Goal: Task Accomplishment & Management: Use online tool/utility

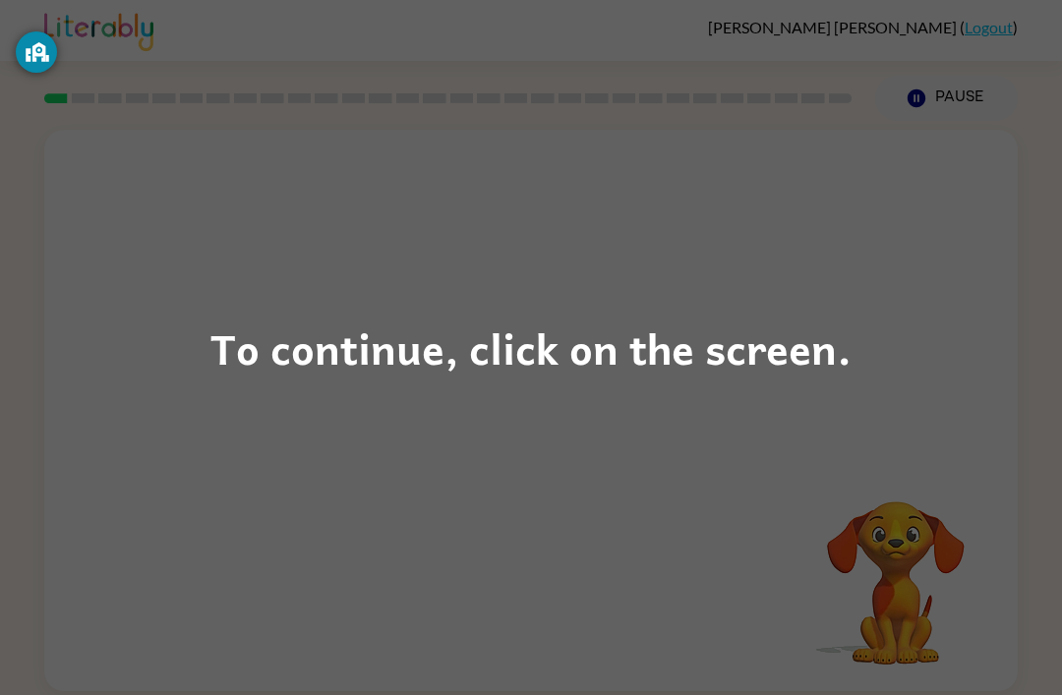
click at [939, 254] on div "To continue, click on the screen." at bounding box center [531, 347] width 1062 height 695
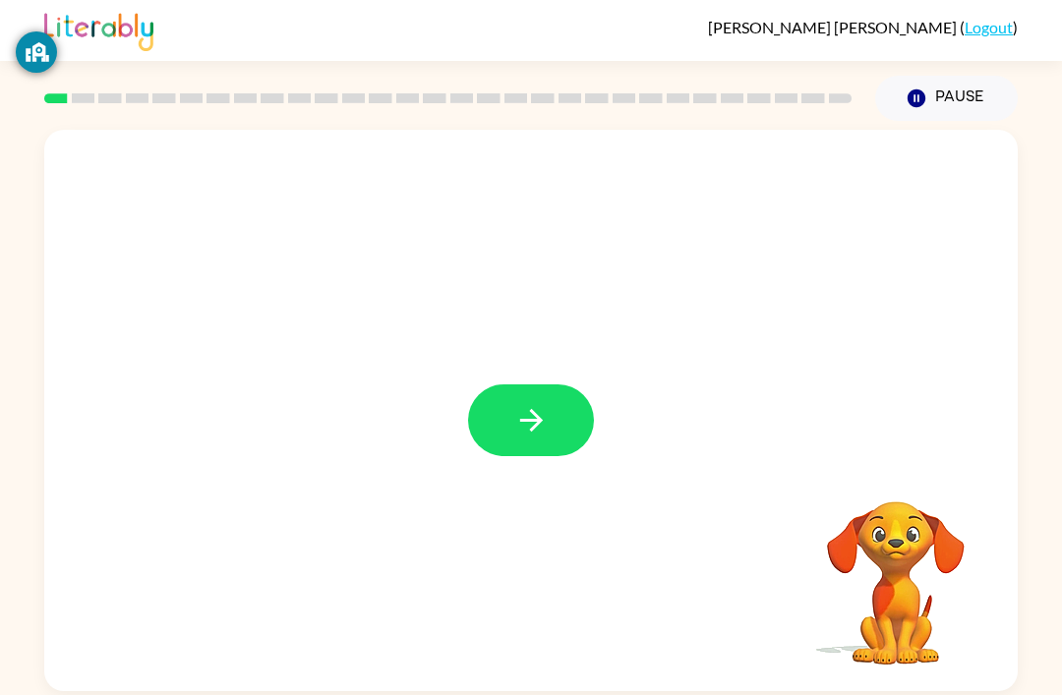
click at [533, 399] on button "button" at bounding box center [531, 421] width 126 height 72
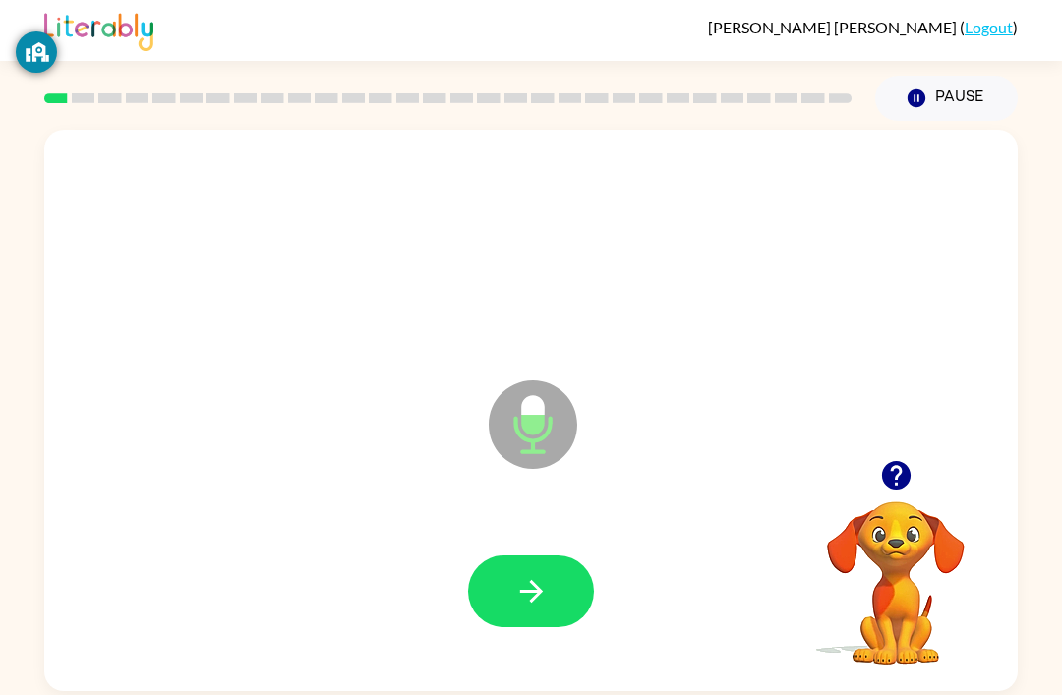
click at [551, 601] on button "button" at bounding box center [531, 592] width 126 height 72
click at [561, 573] on button "button" at bounding box center [531, 592] width 126 height 72
click at [526, 578] on icon "button" at bounding box center [531, 591] width 34 height 34
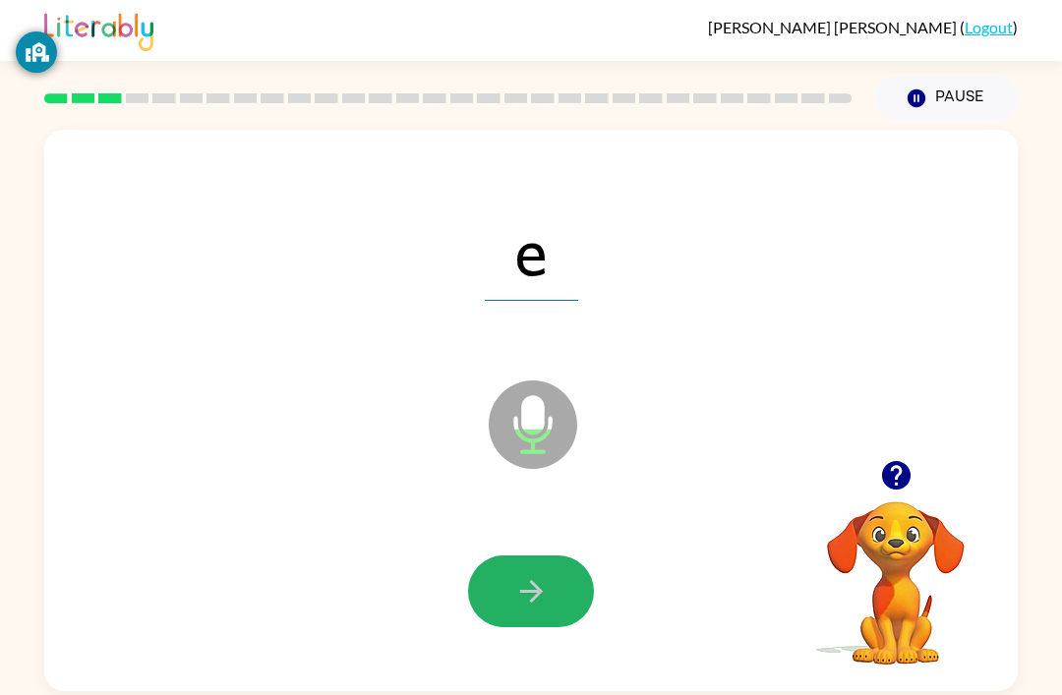
click at [555, 580] on button "button" at bounding box center [531, 592] width 126 height 72
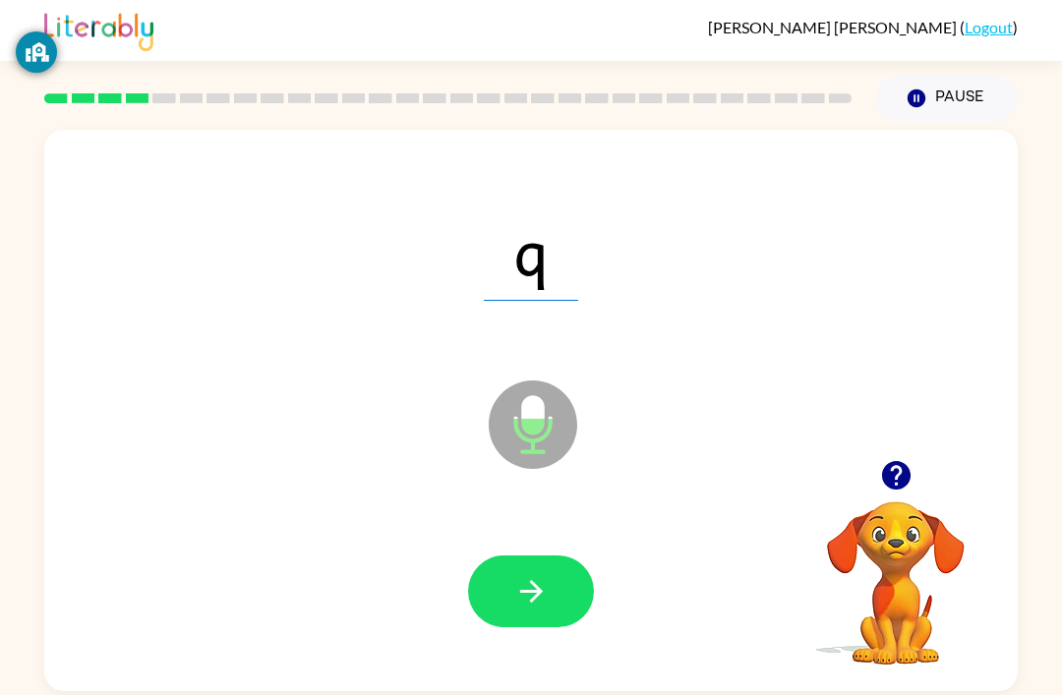
click at [558, 578] on button "button" at bounding box center [531, 592] width 126 height 72
click at [546, 590] on icon "button" at bounding box center [531, 591] width 34 height 34
click at [555, 562] on button "button" at bounding box center [531, 592] width 126 height 72
click at [528, 559] on button "button" at bounding box center [531, 592] width 126 height 72
click at [535, 597] on icon "button" at bounding box center [531, 591] width 34 height 34
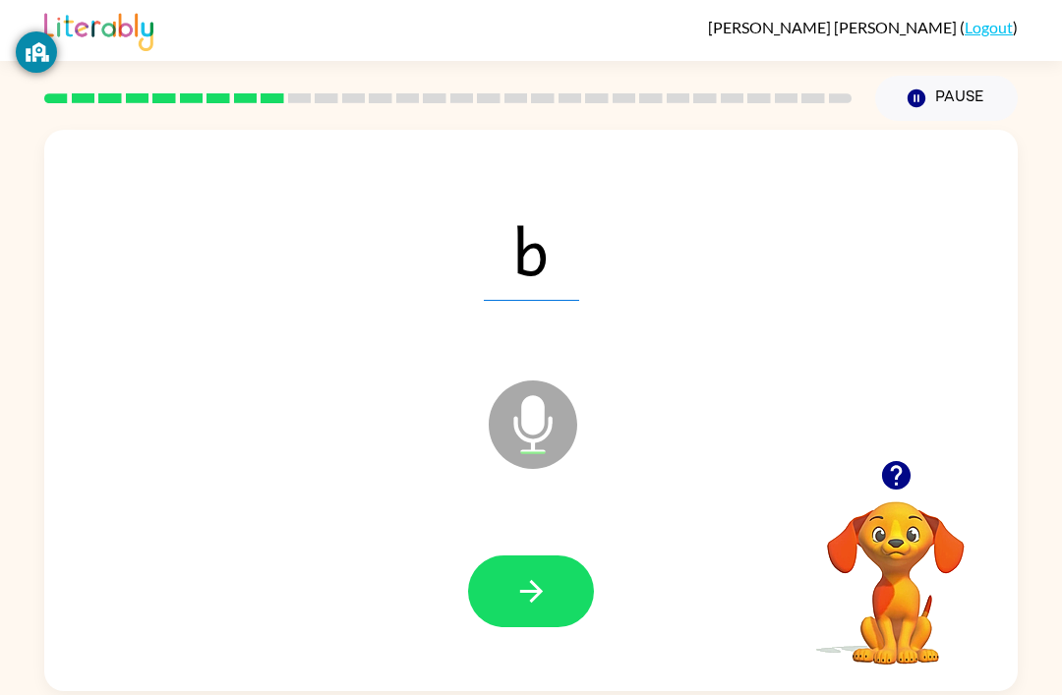
click at [544, 586] on icon "button" at bounding box center [531, 591] width 34 height 34
click at [564, 588] on button "button" at bounding box center [531, 592] width 126 height 72
click at [514, 595] on icon "button" at bounding box center [531, 591] width 34 height 34
click at [540, 607] on icon "button" at bounding box center [531, 591] width 34 height 34
click at [521, 576] on button "button" at bounding box center [531, 592] width 126 height 72
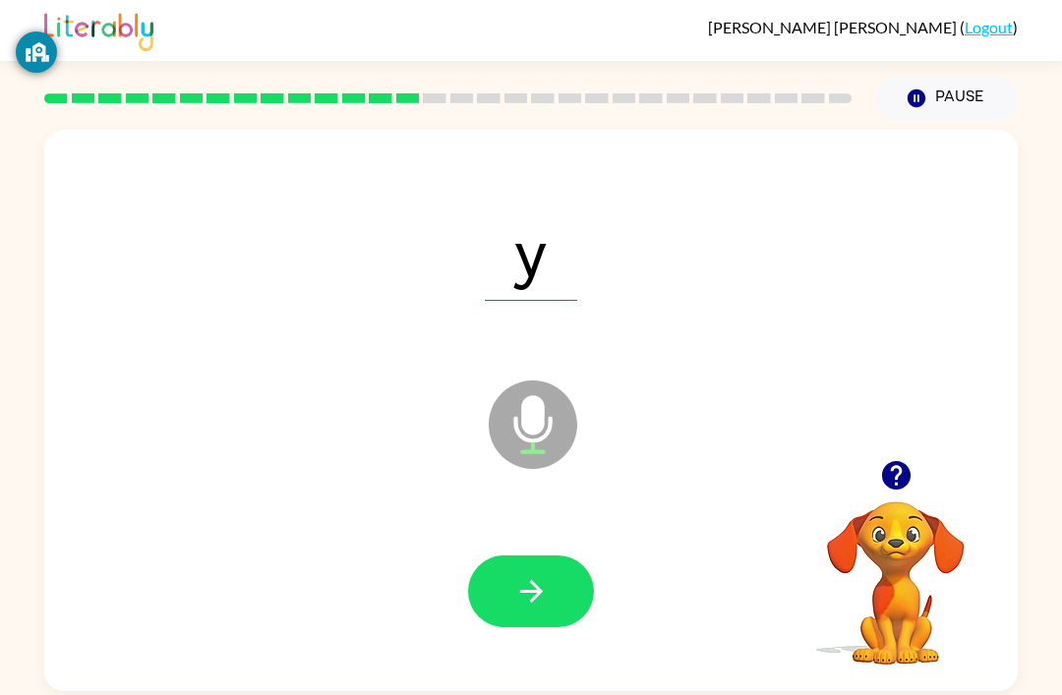
click at [544, 606] on icon "button" at bounding box center [531, 591] width 34 height 34
click at [545, 606] on icon "button" at bounding box center [531, 591] width 34 height 34
click at [544, 587] on icon "button" at bounding box center [531, 591] width 34 height 34
click at [525, 609] on icon "button" at bounding box center [531, 591] width 34 height 34
click at [547, 578] on icon "button" at bounding box center [531, 591] width 34 height 34
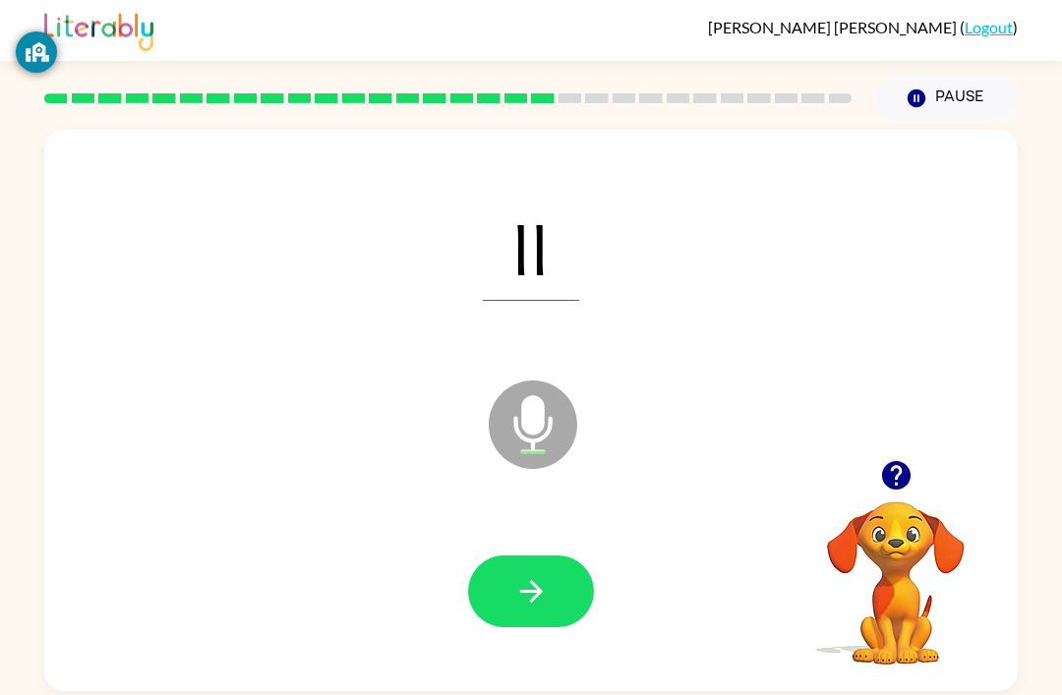
click at [539, 620] on button "button" at bounding box center [531, 592] width 126 height 72
click at [543, 614] on button "button" at bounding box center [531, 592] width 126 height 72
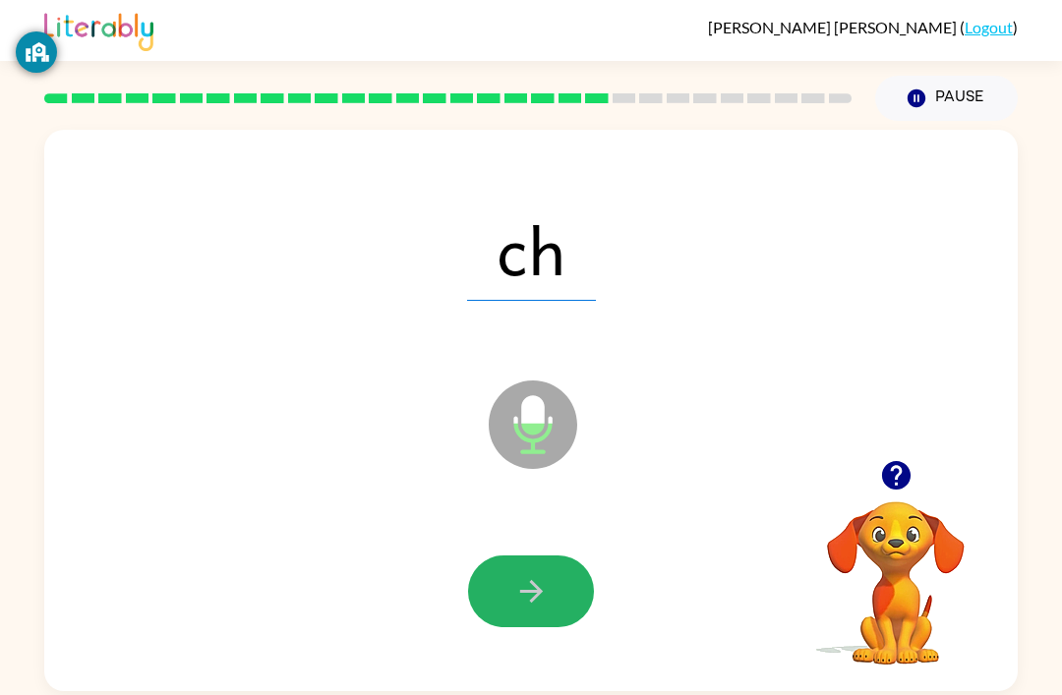
click at [514, 598] on icon "button" at bounding box center [531, 591] width 34 height 34
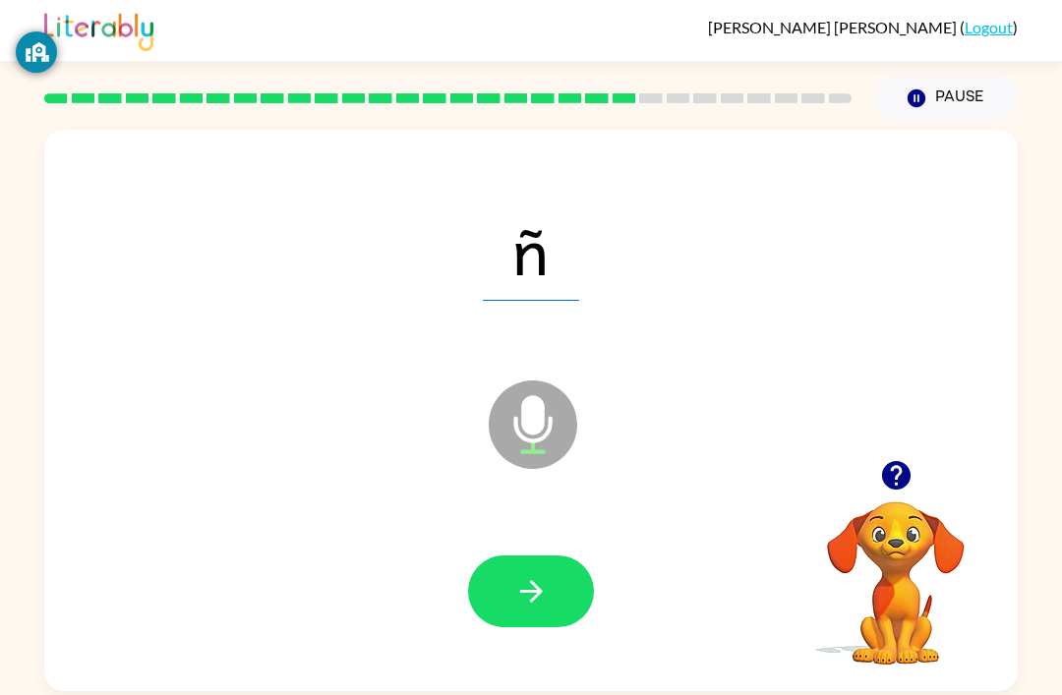
click at [543, 591] on icon "button" at bounding box center [531, 591] width 34 height 34
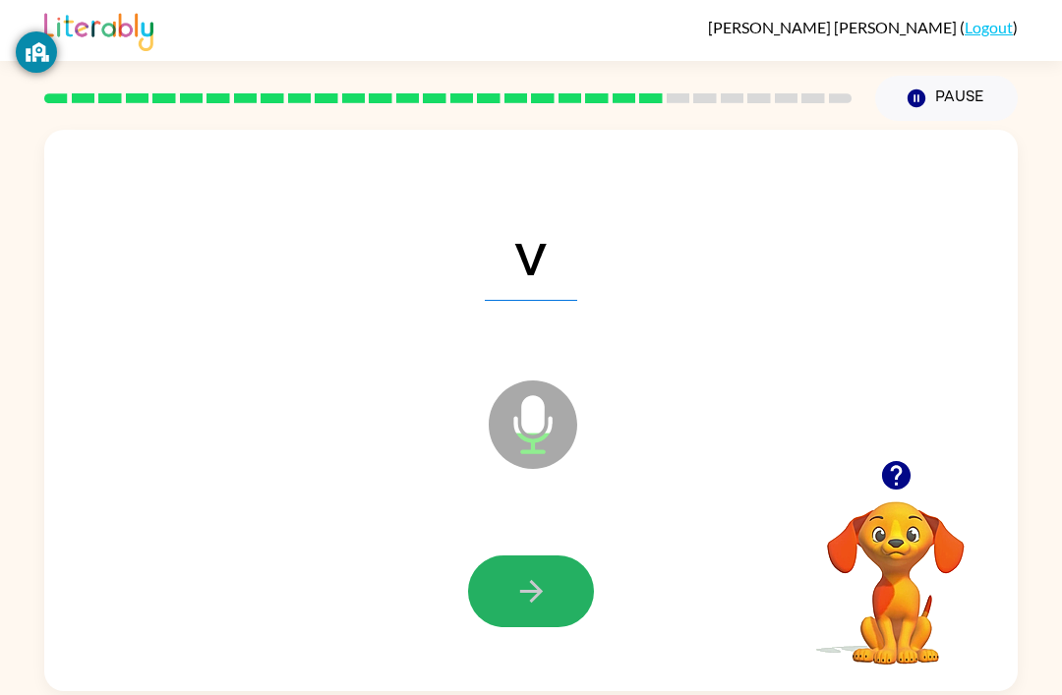
click at [506, 571] on button "button" at bounding box center [531, 592] width 126 height 72
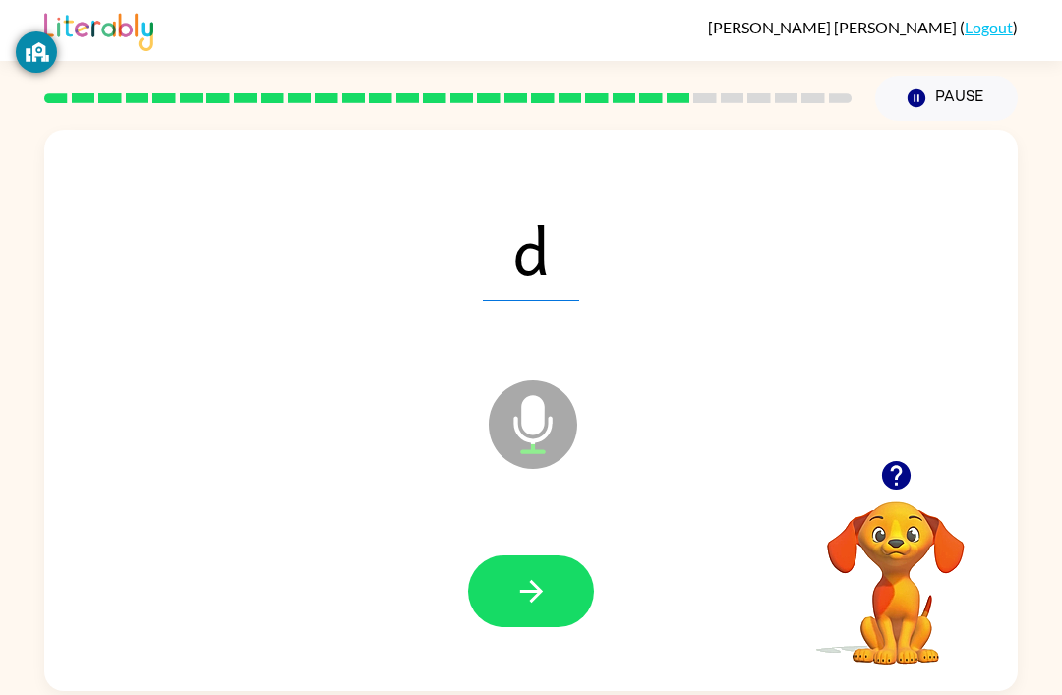
scroll to position [13, 0]
click at [535, 589] on icon "button" at bounding box center [530, 591] width 23 height 23
click at [548, 588] on icon "button" at bounding box center [531, 591] width 34 height 34
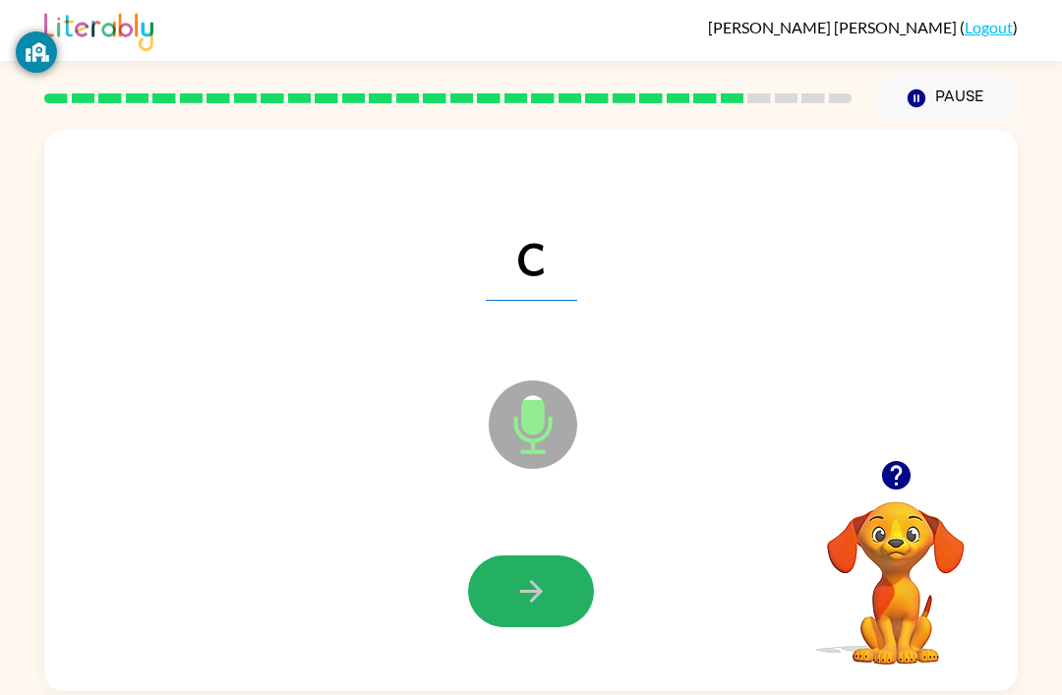
click at [538, 575] on icon "button" at bounding box center [531, 591] width 34 height 34
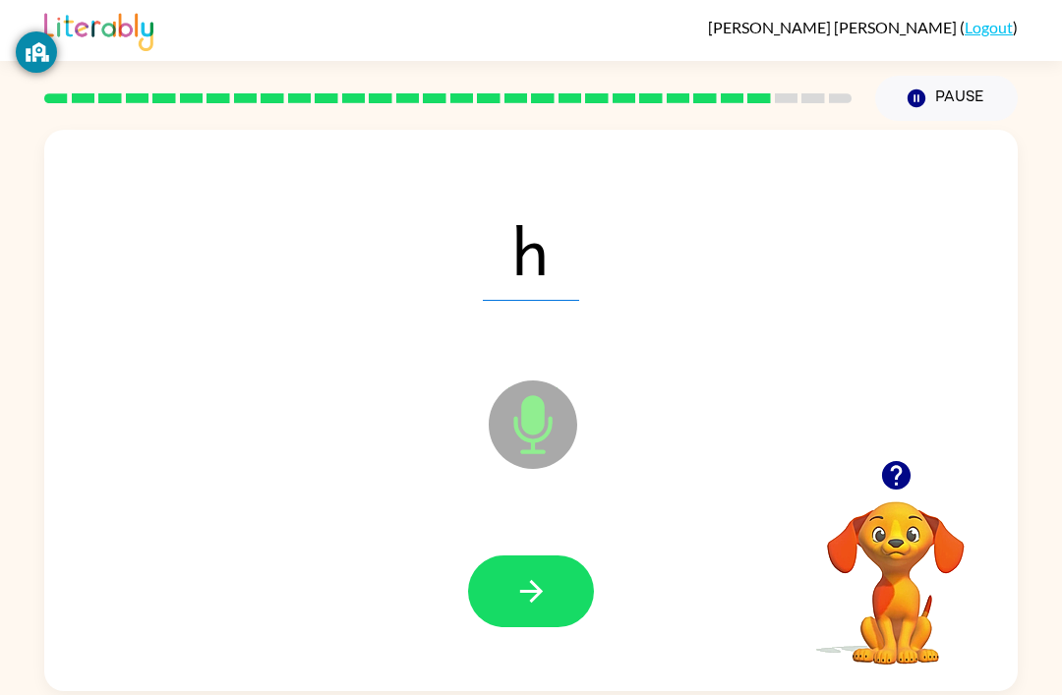
click at [532, 576] on icon "button" at bounding box center [531, 591] width 34 height 34
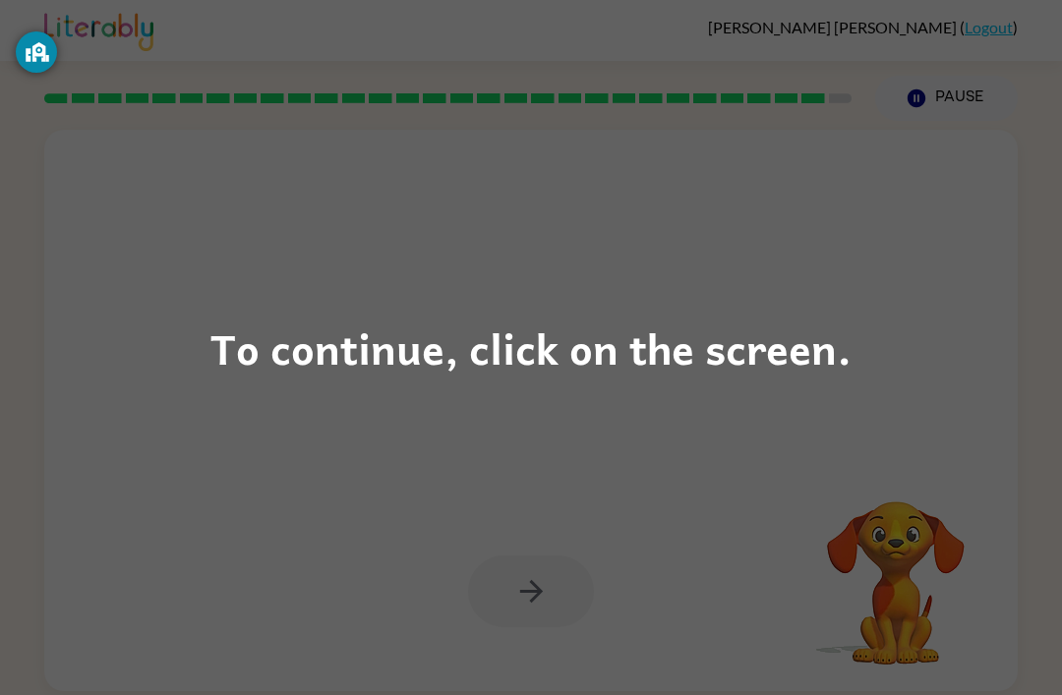
click at [301, 353] on div "To continue, click on the screen." at bounding box center [530, 348] width 641 height 67
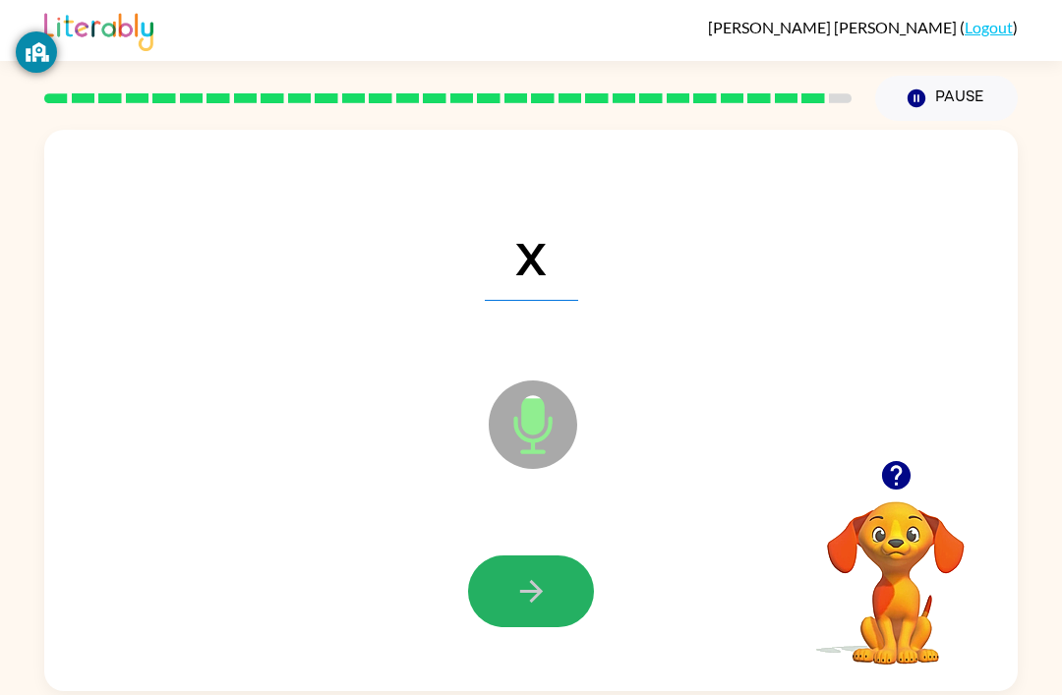
click at [533, 583] on icon "button" at bounding box center [531, 591] width 34 height 34
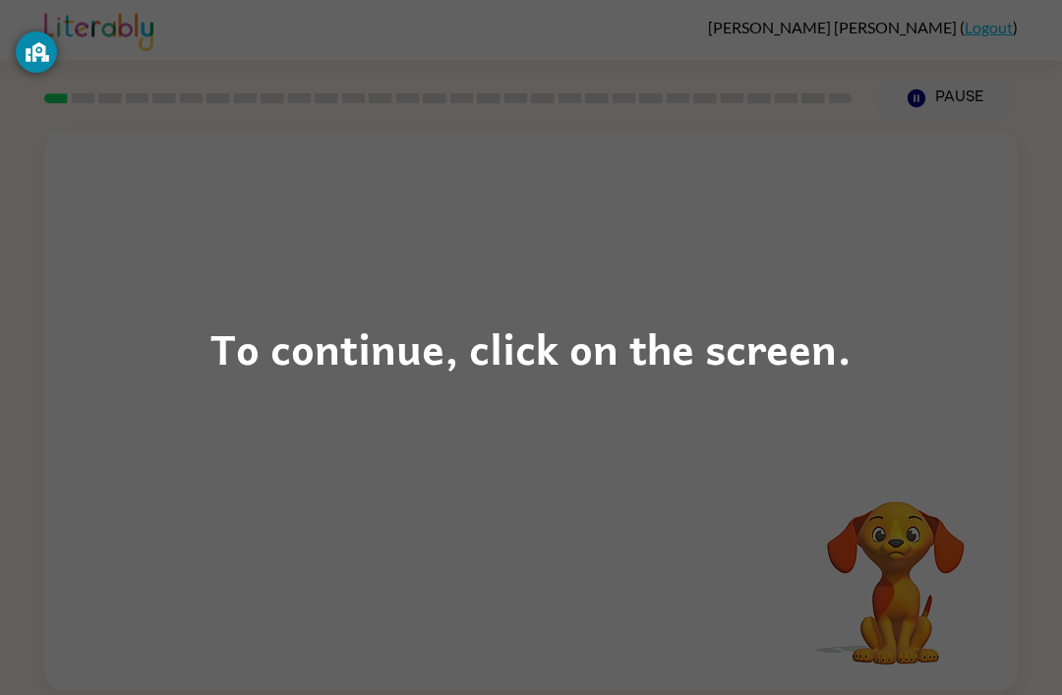
click at [858, 242] on div "To continue, click on the screen." at bounding box center [531, 347] width 1062 height 695
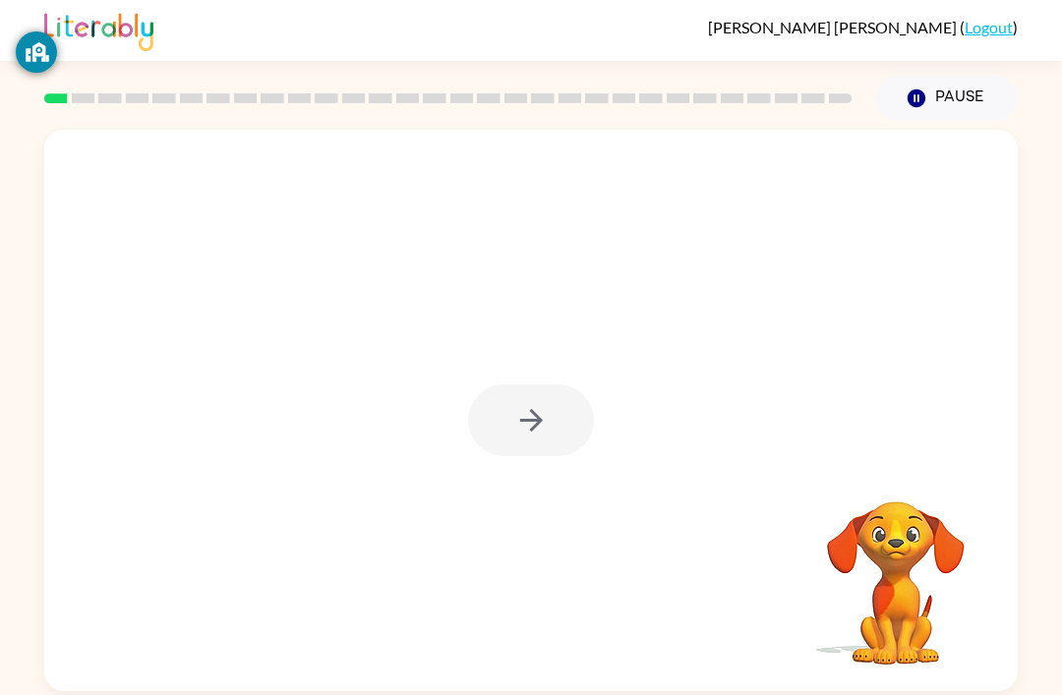
click at [546, 421] on div at bounding box center [531, 421] width 126 height 72
click at [518, 436] on icon "button" at bounding box center [531, 420] width 34 height 34
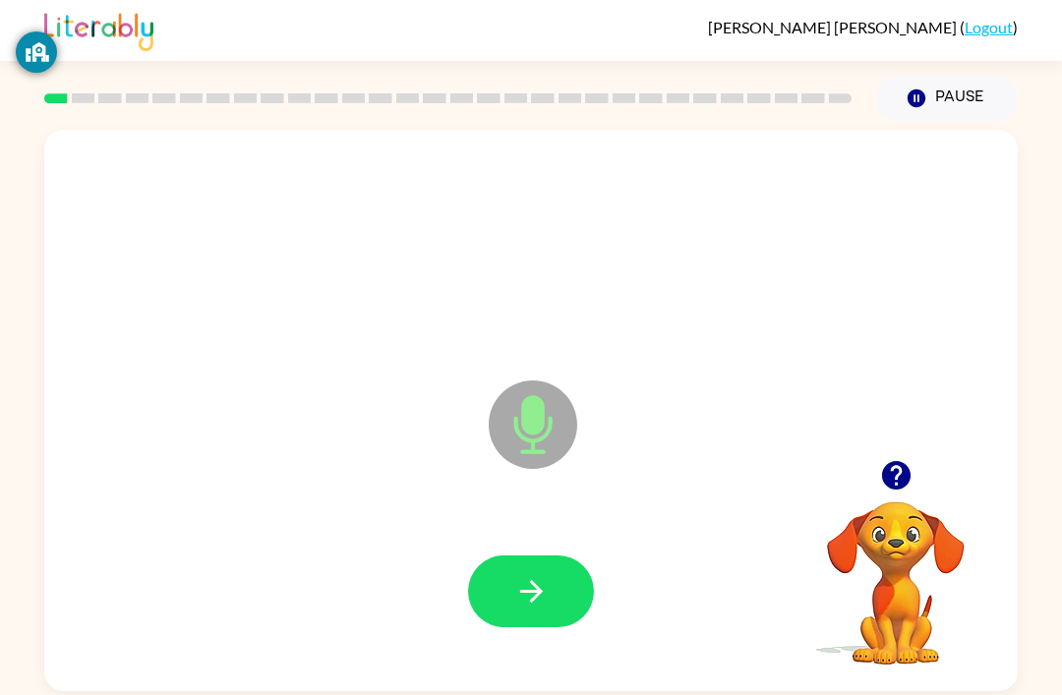
click at [514, 590] on icon "button" at bounding box center [531, 591] width 34 height 34
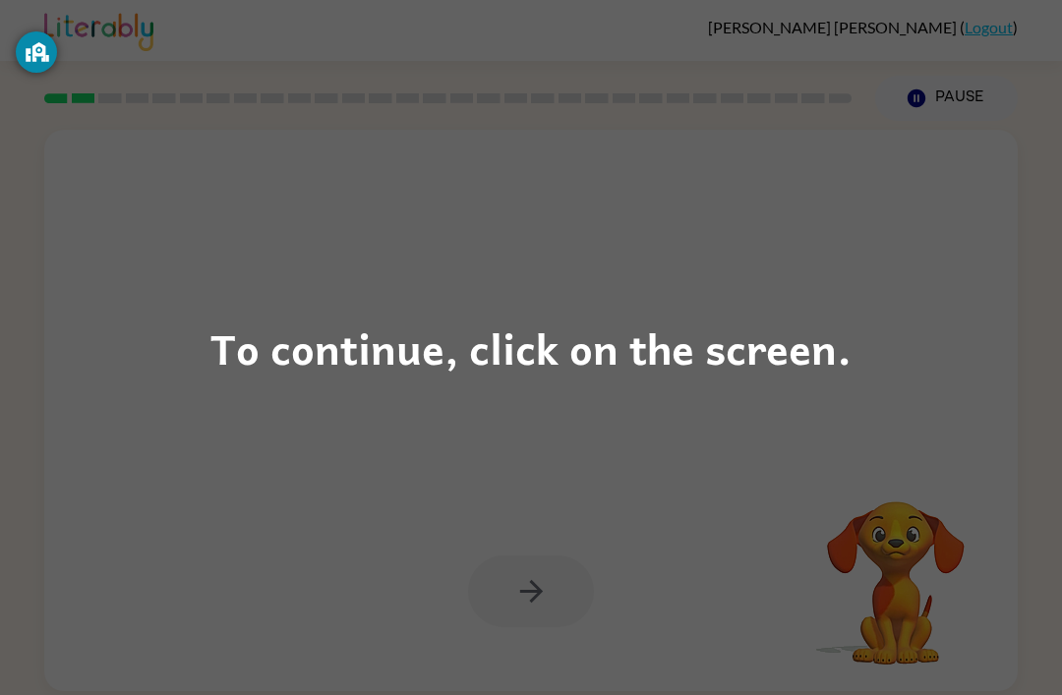
click at [216, 504] on div "To continue, click on the screen." at bounding box center [531, 347] width 1062 height 695
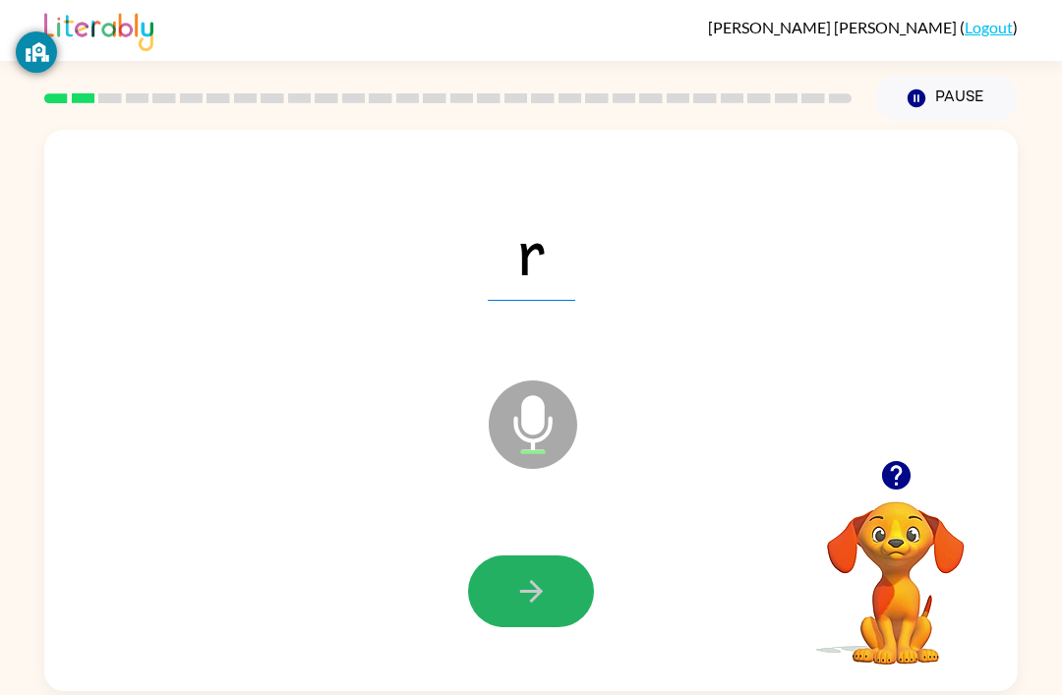
click at [569, 576] on button "button" at bounding box center [531, 592] width 126 height 72
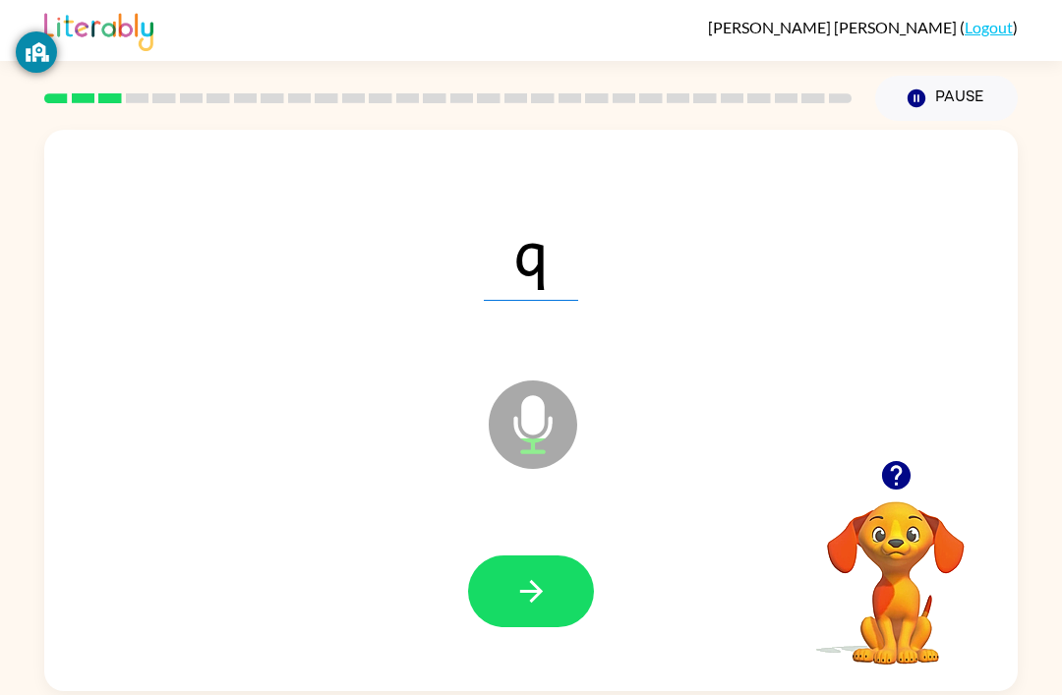
click at [555, 598] on button "button" at bounding box center [531, 592] width 126 height 72
click at [564, 579] on button "button" at bounding box center [531, 592] width 126 height 72
click at [567, 561] on button "button" at bounding box center [531, 592] width 126 height 72
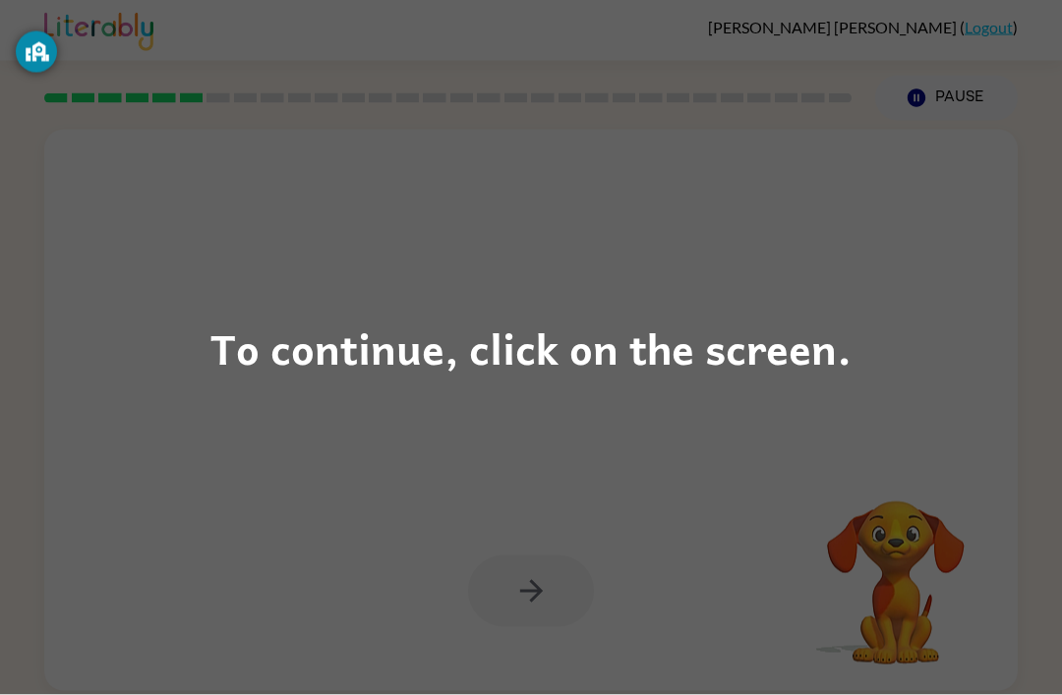
scroll to position [63, 0]
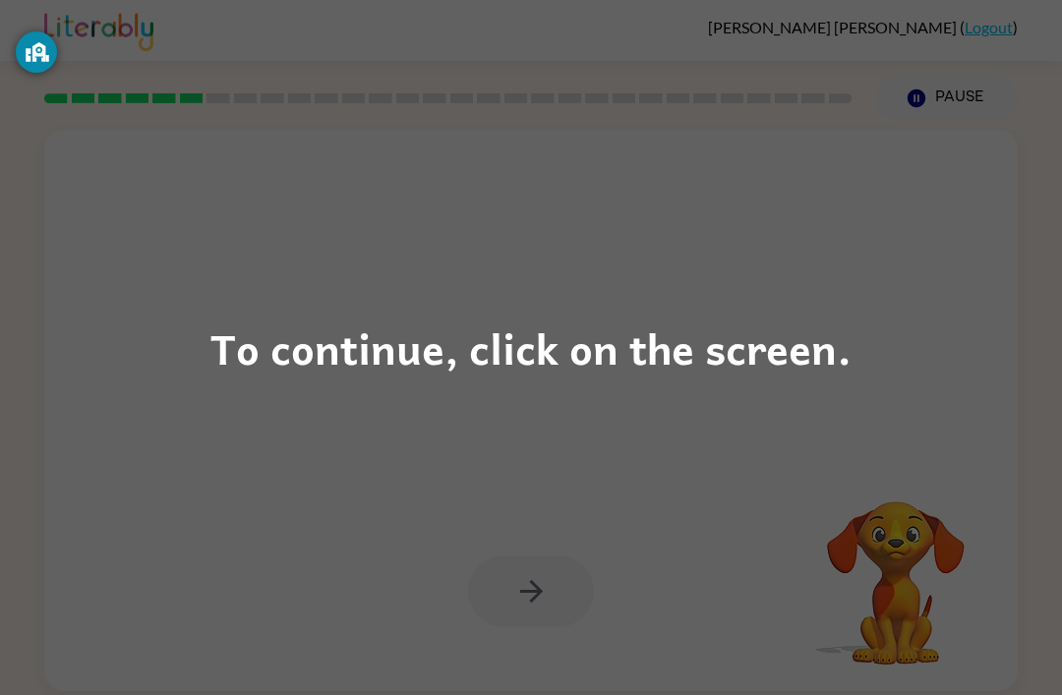
click at [766, 457] on div "To continue, click on the screen." at bounding box center [531, 347] width 1062 height 695
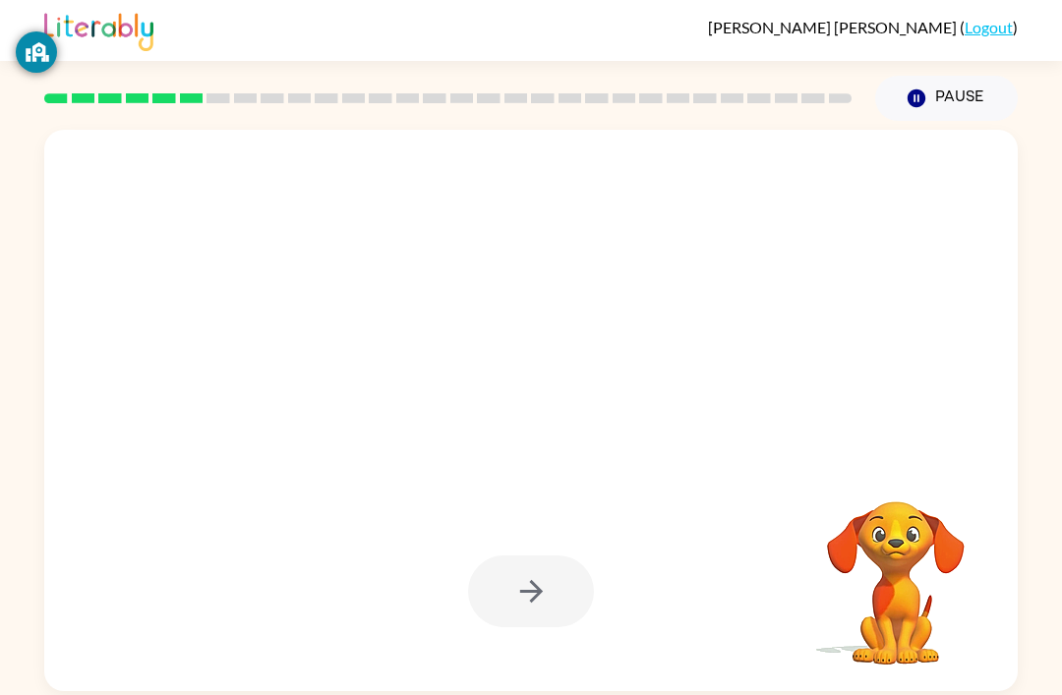
click at [811, 276] on div at bounding box center [531, 411] width 974 height 562
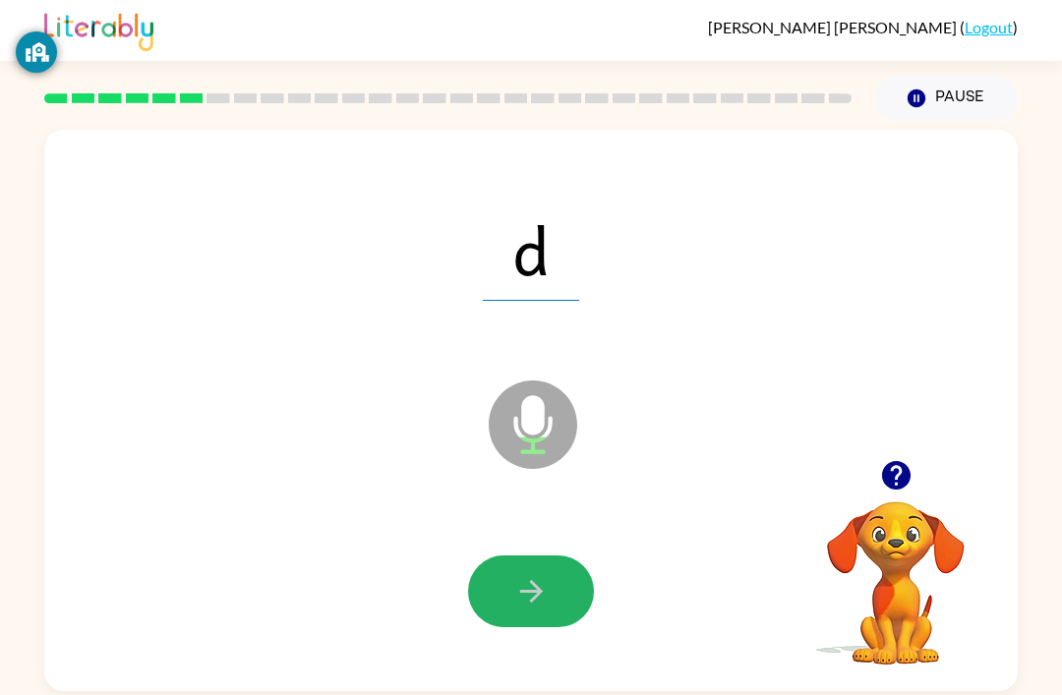
click at [566, 556] on button "button" at bounding box center [531, 592] width 126 height 72
click at [566, 556] on div at bounding box center [531, 592] width 126 height 72
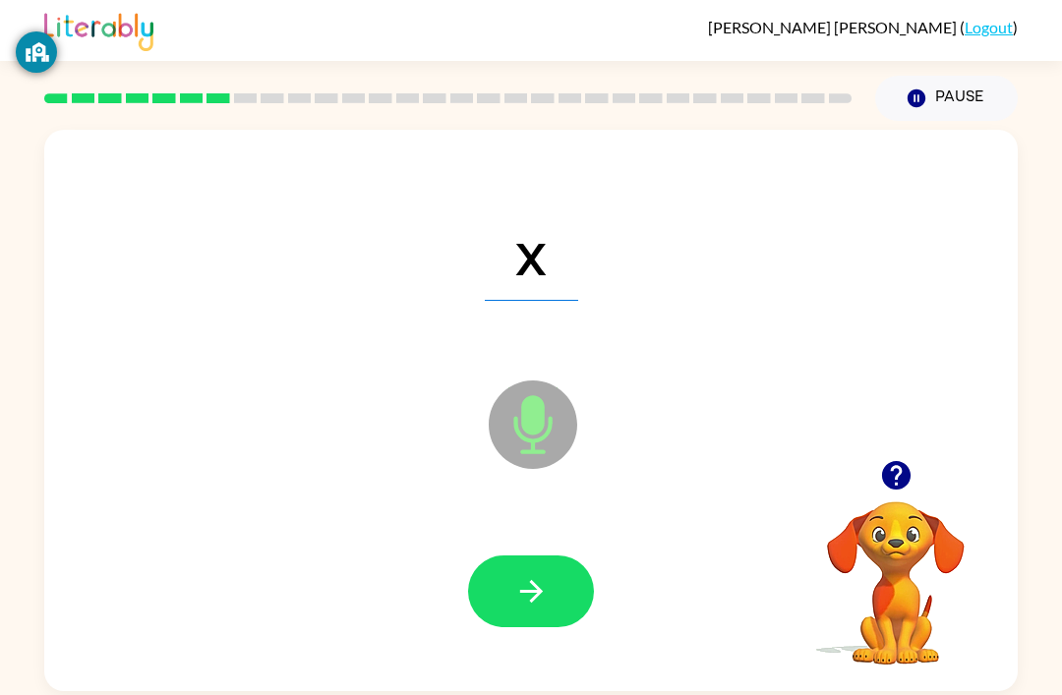
click at [528, 574] on icon "button" at bounding box center [531, 591] width 34 height 34
click at [533, 574] on icon "button" at bounding box center [531, 591] width 34 height 34
click at [541, 574] on icon "button" at bounding box center [531, 591] width 34 height 34
click at [533, 574] on icon "button" at bounding box center [531, 591] width 34 height 34
click at [529, 574] on icon "button" at bounding box center [531, 591] width 34 height 34
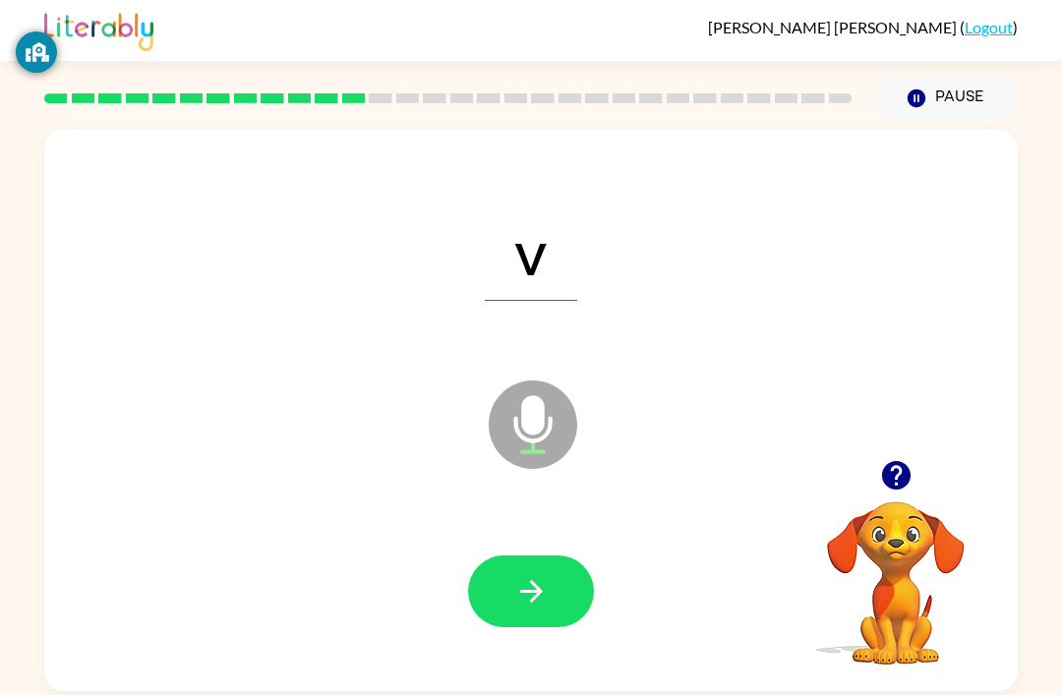
click at [487, 556] on button "button" at bounding box center [531, 592] width 126 height 72
click at [554, 511] on div at bounding box center [531, 591] width 934 height 161
click at [537, 580] on icon "button" at bounding box center [530, 591] width 23 height 23
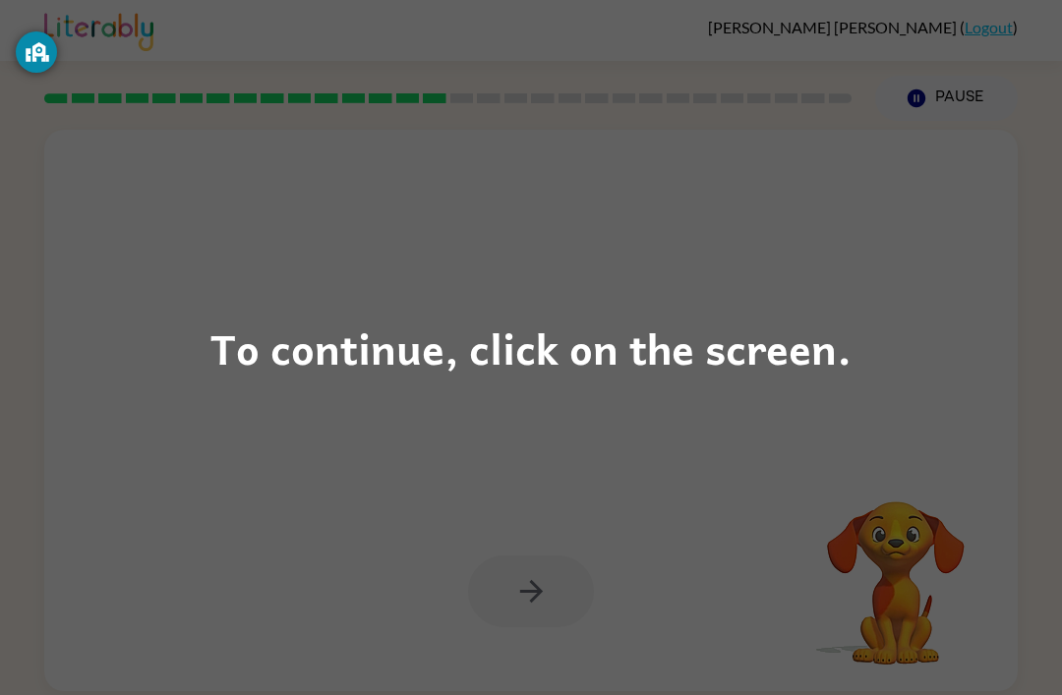
click at [825, 145] on div "To continue, click on the screen." at bounding box center [531, 347] width 1062 height 695
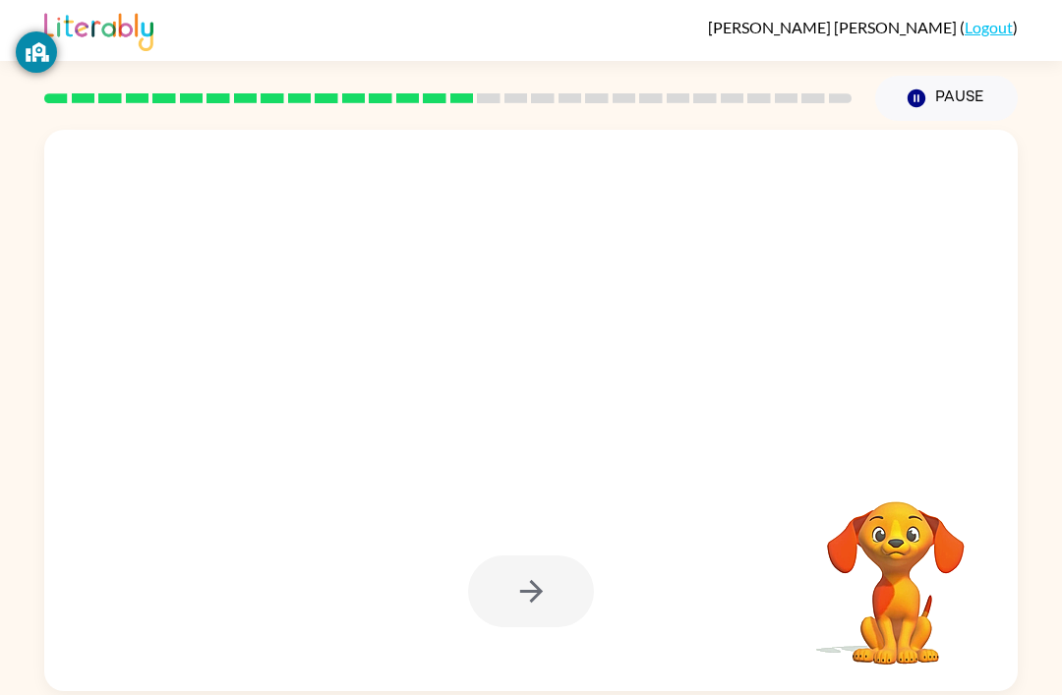
click at [750, 340] on div at bounding box center [484, 375] width 840 height 71
click at [820, 237] on div at bounding box center [531, 249] width 934 height 161
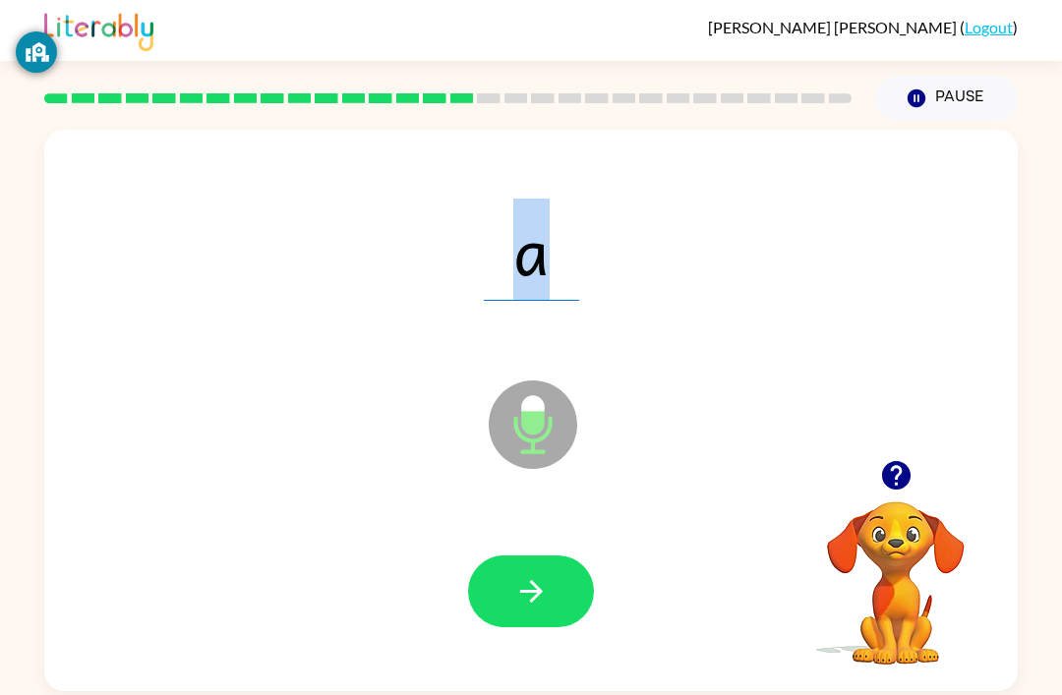
click at [520, 574] on icon "button" at bounding box center [531, 591] width 34 height 34
click at [528, 574] on icon "button" at bounding box center [531, 591] width 34 height 34
click at [492, 556] on button "button" at bounding box center [531, 592] width 126 height 72
click at [514, 574] on icon "button" at bounding box center [531, 591] width 34 height 34
click at [546, 511] on div at bounding box center [531, 591] width 934 height 161
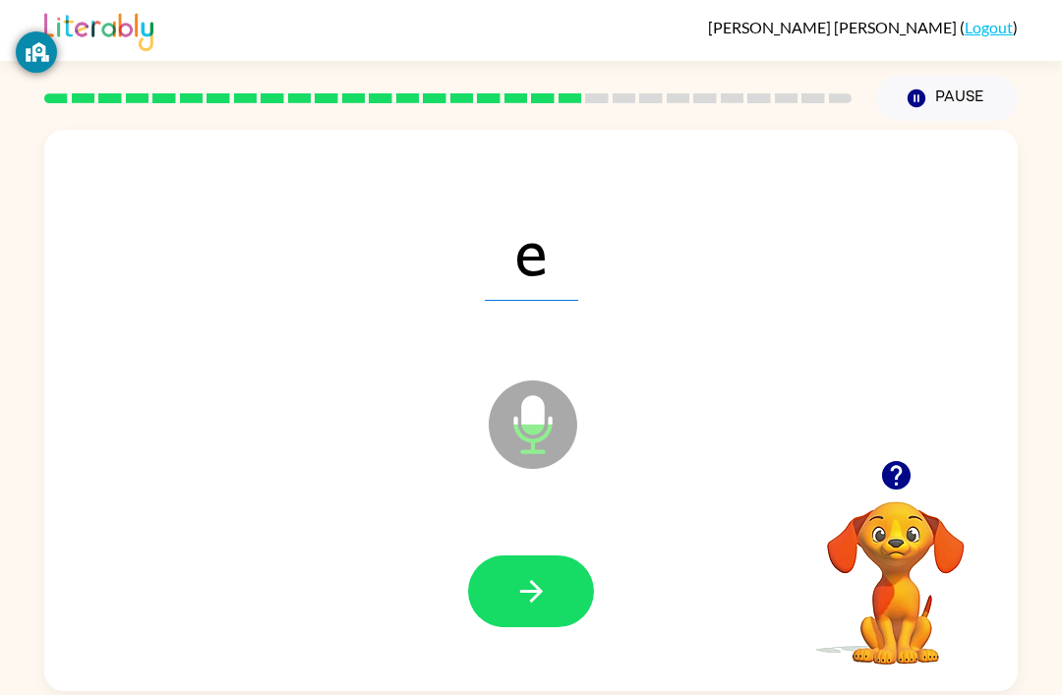
click at [535, 556] on button "button" at bounding box center [531, 592] width 126 height 72
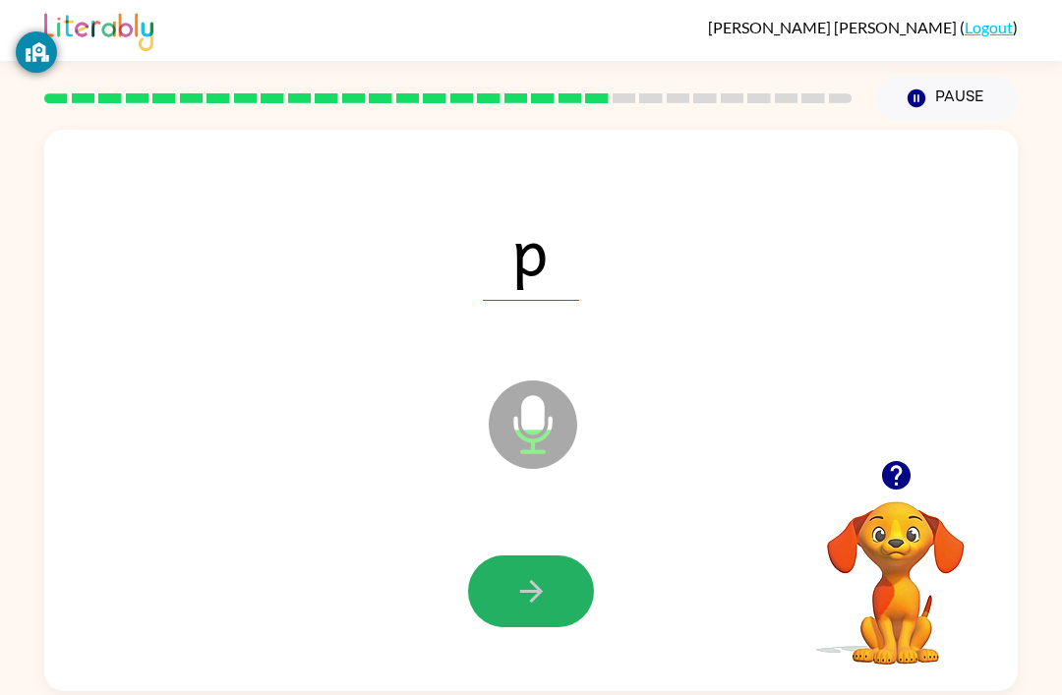
click at [551, 556] on button "button" at bounding box center [531, 592] width 126 height 72
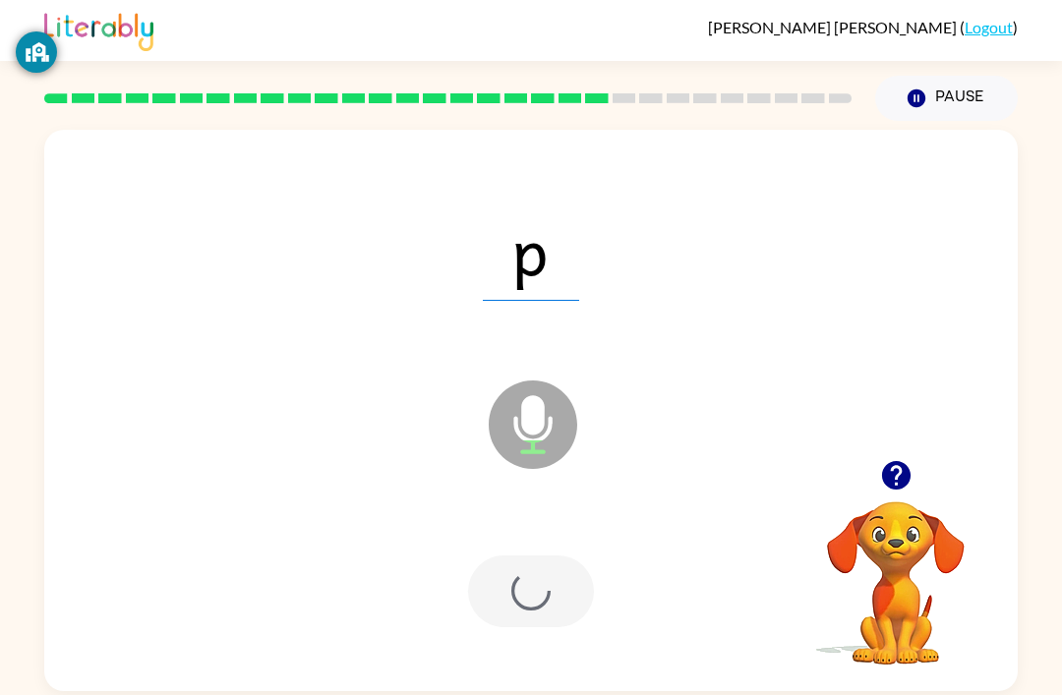
click at [551, 556] on div at bounding box center [531, 592] width 126 height 72
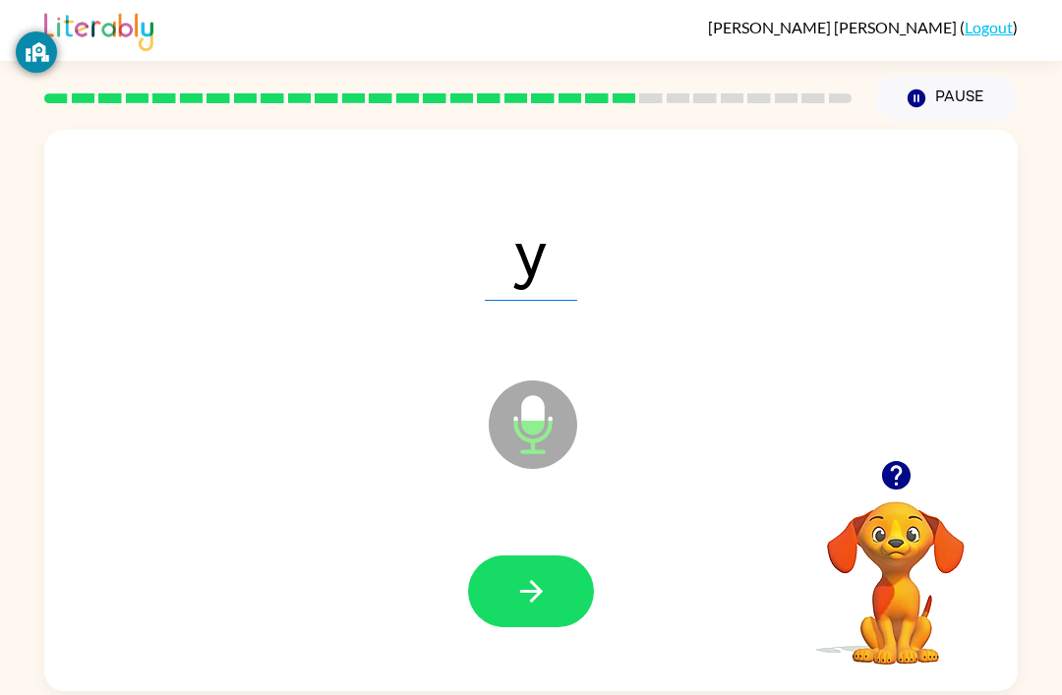
click at [539, 565] on button "button" at bounding box center [531, 592] width 126 height 72
click at [547, 574] on icon "button" at bounding box center [531, 591] width 34 height 34
click at [554, 556] on button "button" at bounding box center [531, 592] width 126 height 72
click at [546, 559] on button "button" at bounding box center [531, 592] width 126 height 72
click at [542, 574] on icon "button" at bounding box center [531, 591] width 34 height 34
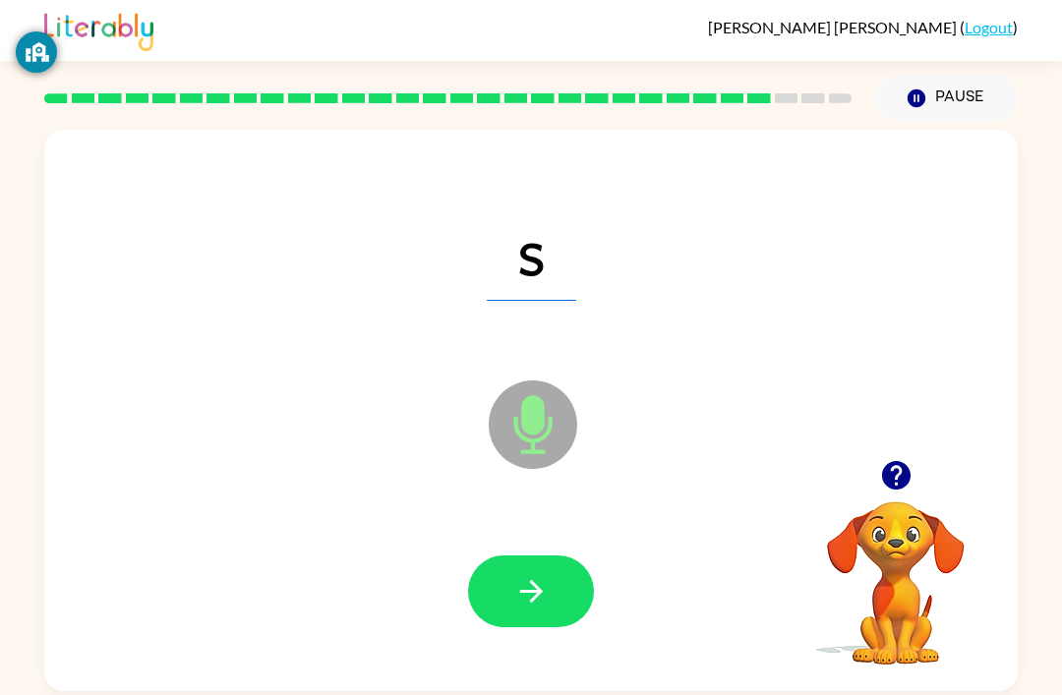
click at [537, 580] on icon "button" at bounding box center [530, 591] width 23 height 23
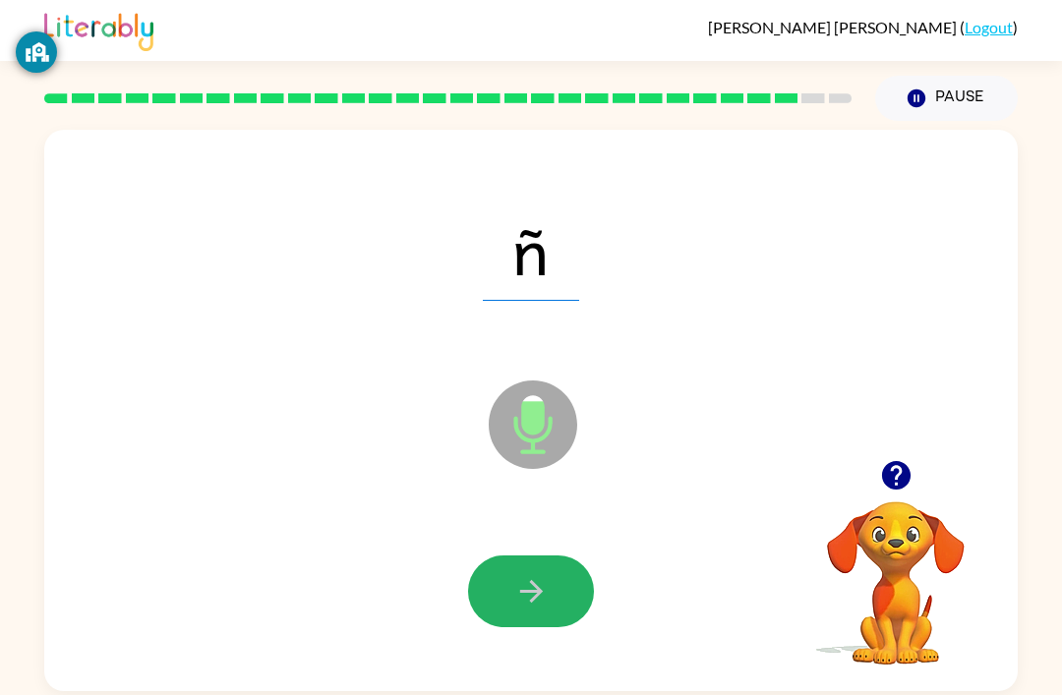
click at [530, 574] on icon "button" at bounding box center [531, 591] width 34 height 34
click at [543, 556] on button "button" at bounding box center [531, 592] width 126 height 72
